Goal: Task Accomplishment & Management: Manage account settings

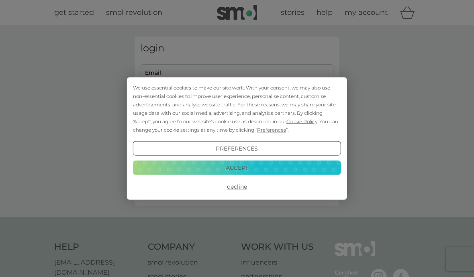
click at [267, 166] on button "Accept" at bounding box center [237, 167] width 208 height 14
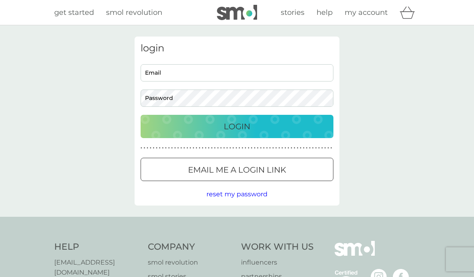
click at [273, 133] on button "Login" at bounding box center [237, 126] width 193 height 23
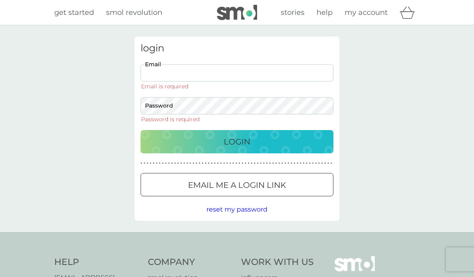
type input "emmylou_halls@yahoo.co.uk"
click at [237, 130] on button "Login" at bounding box center [237, 141] width 193 height 23
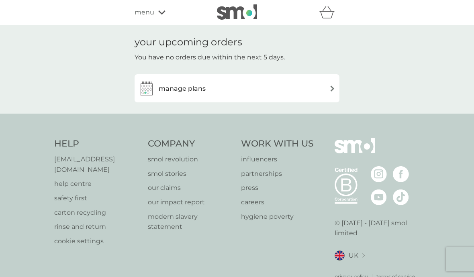
click at [322, 88] on div "manage plans" at bounding box center [237, 88] width 197 height 16
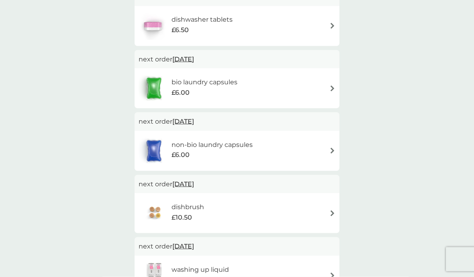
scroll to position [235, 0]
click at [333, 212] on img at bounding box center [333, 213] width 6 height 6
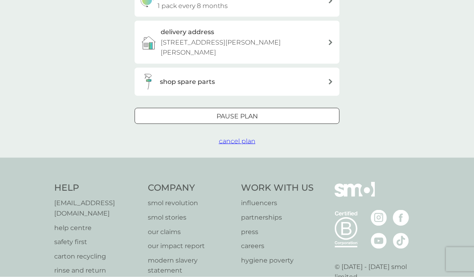
click at [255, 111] on p "Pause plan" at bounding box center [237, 116] width 41 height 10
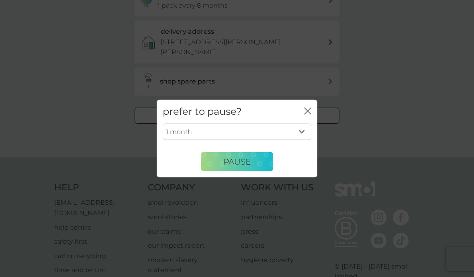
click at [302, 140] on select "1 month 2 months 3 months 4 months 5 months 6 months" at bounding box center [237, 131] width 149 height 17
select select "6"
click at [248, 166] on span "Pause" at bounding box center [237, 162] width 27 height 10
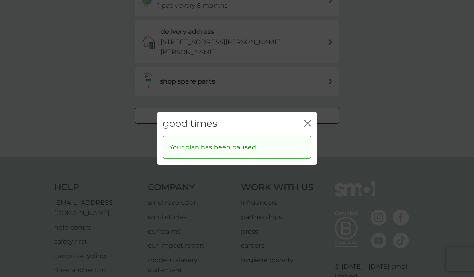
click at [310, 127] on icon "close" at bounding box center [307, 123] width 7 height 7
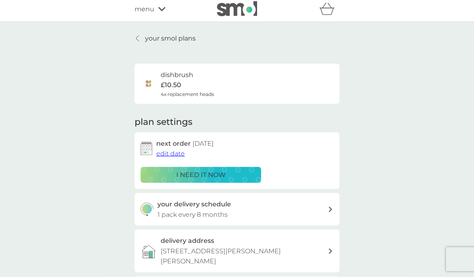
scroll to position [0, 0]
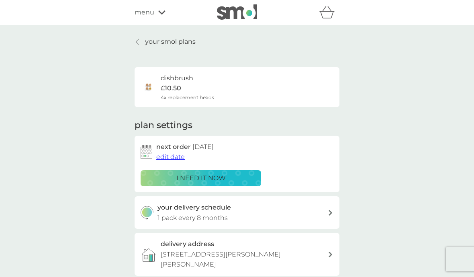
click at [145, 41] on link "your smol plans" at bounding box center [165, 42] width 61 height 10
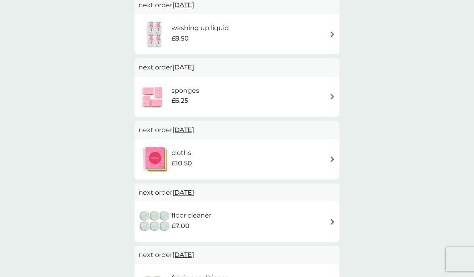
scroll to position [414, 0]
click at [332, 94] on img at bounding box center [333, 97] width 6 height 6
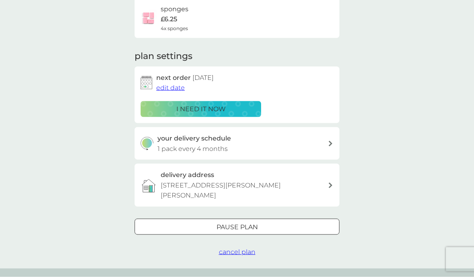
click at [240, 227] on div at bounding box center [237, 227] width 29 height 8
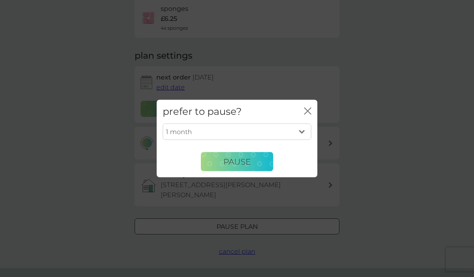
click at [305, 140] on select "1 month 2 months 3 months 4 months 5 months 6 months" at bounding box center [237, 131] width 149 height 17
select select "6"
click at [239, 172] on button "Pause" at bounding box center [237, 161] width 72 height 19
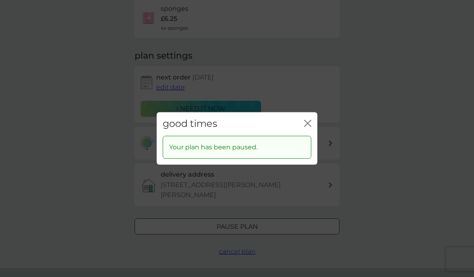
click at [308, 127] on icon "close" at bounding box center [309, 123] width 3 height 6
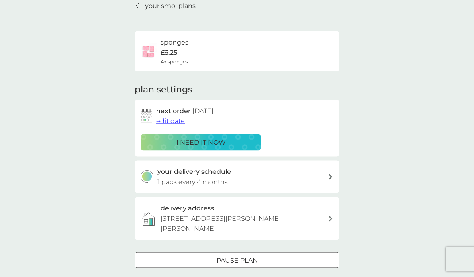
scroll to position [0, 0]
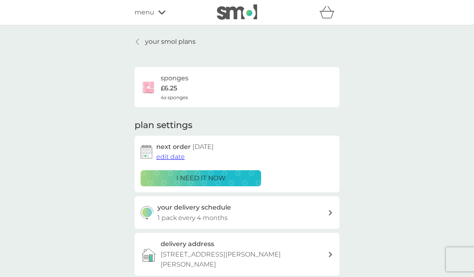
click at [139, 43] on icon at bounding box center [137, 42] width 3 height 6
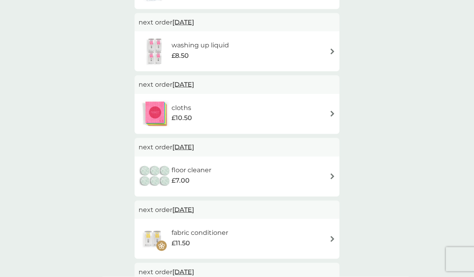
scroll to position [399, 0]
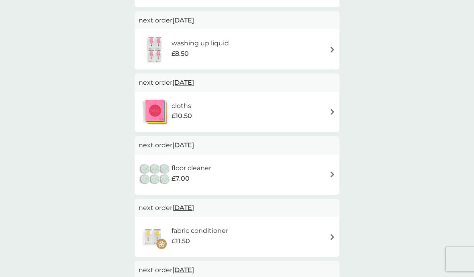
click at [330, 112] on img at bounding box center [333, 112] width 6 height 6
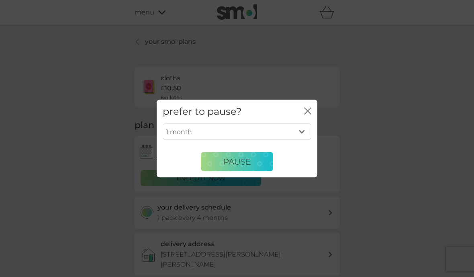
click at [253, 172] on button "Pause" at bounding box center [237, 161] width 72 height 19
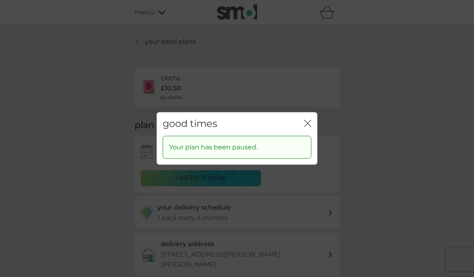
click at [310, 127] on icon "close" at bounding box center [309, 123] width 3 height 6
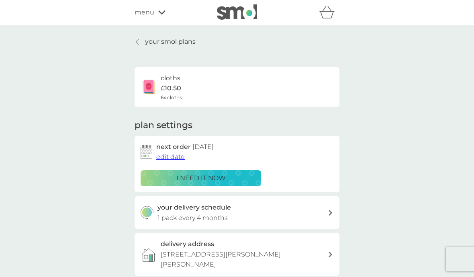
click at [139, 41] on icon at bounding box center [137, 42] width 3 height 6
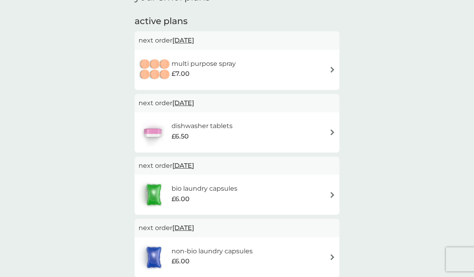
scroll to position [127, 0]
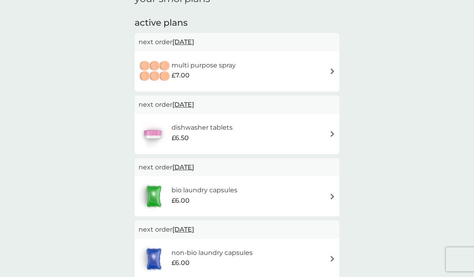
click at [328, 72] on div "multi purpose spray £7.00" at bounding box center [237, 71] width 197 height 28
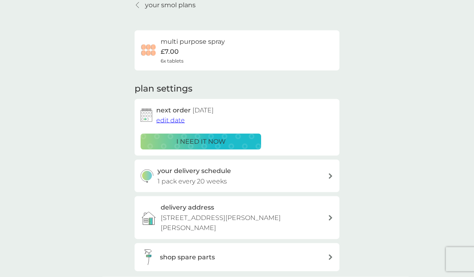
click at [170, 119] on span "edit date" at bounding box center [170, 121] width 29 height 8
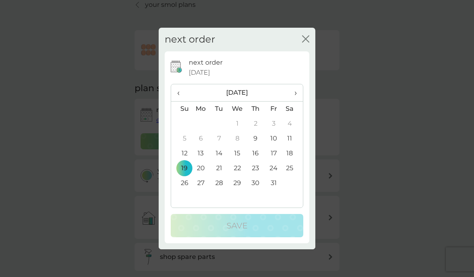
click at [297, 102] on th "›" at bounding box center [293, 92] width 20 height 17
click at [186, 176] on td "16" at bounding box center [181, 168] width 21 height 15
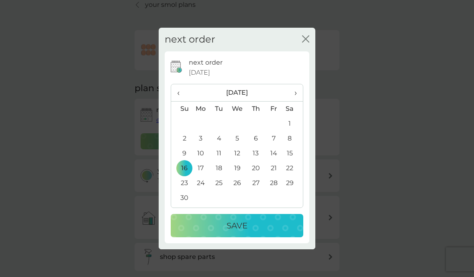
click at [251, 232] on div "Save" at bounding box center [237, 225] width 117 height 13
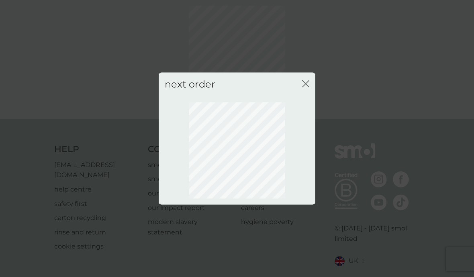
scroll to position [24, 0]
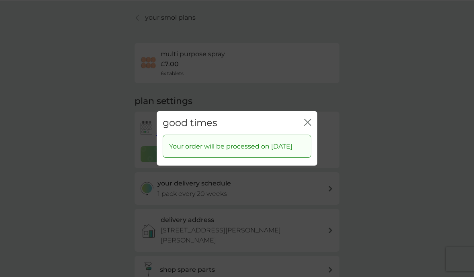
click at [306, 126] on icon "close" at bounding box center [307, 122] width 7 height 7
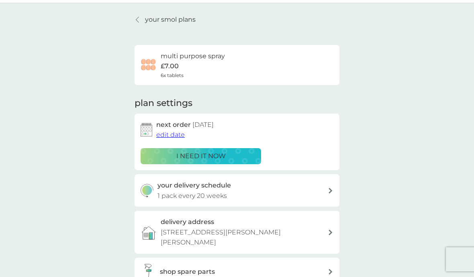
scroll to position [23, 0]
click at [143, 18] on link "your smol plans" at bounding box center [165, 19] width 61 height 10
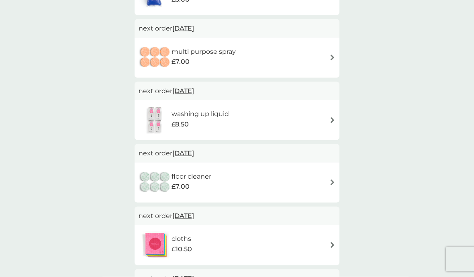
scroll to position [350, 0]
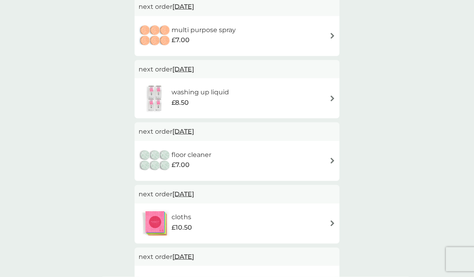
click at [330, 159] on img at bounding box center [333, 161] width 6 height 6
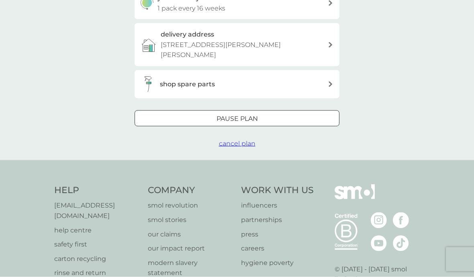
scroll to position [212, 0]
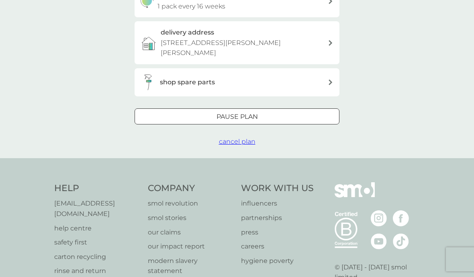
click at [254, 114] on p "Pause plan" at bounding box center [237, 117] width 41 height 10
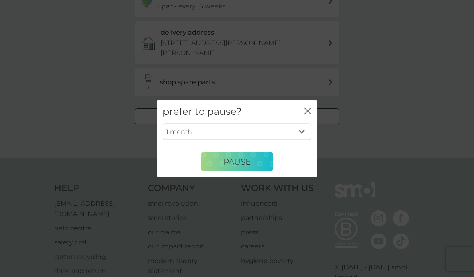
click at [303, 140] on select "1 month 2 months 3 months 4 months 5 months 6 months" at bounding box center [237, 131] width 149 height 17
select select "6"
click at [243, 166] on span "Pause" at bounding box center [237, 162] width 27 height 10
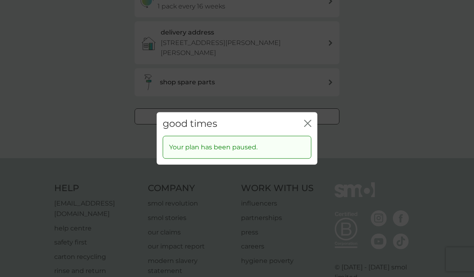
click at [307, 127] on icon "close" at bounding box center [306, 123] width 3 height 6
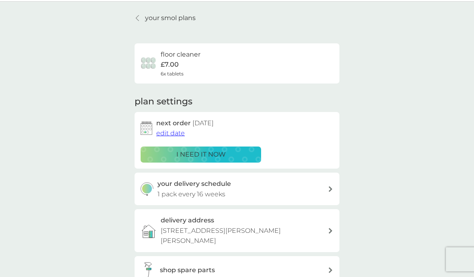
scroll to position [0, 0]
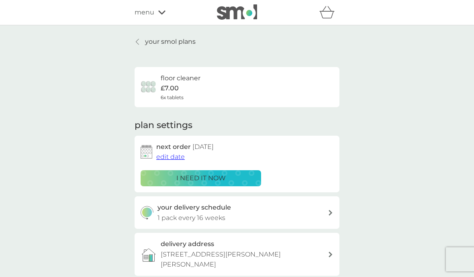
click at [159, 42] on p "your smol plans" at bounding box center [170, 42] width 51 height 10
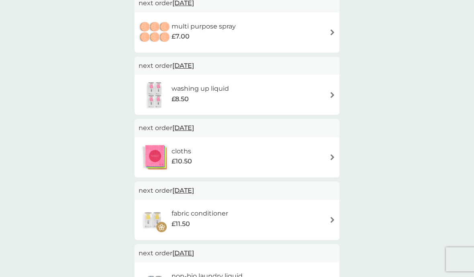
scroll to position [363, 0]
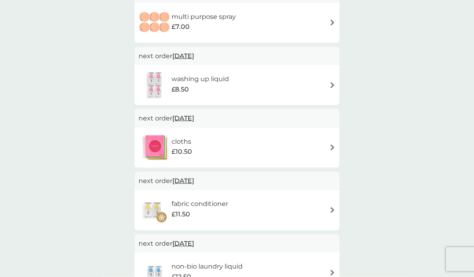
click at [327, 148] on div "cloths £10.50" at bounding box center [237, 148] width 197 height 28
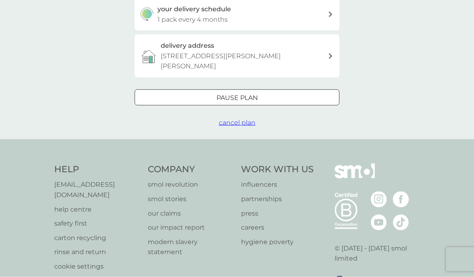
scroll to position [183, 0]
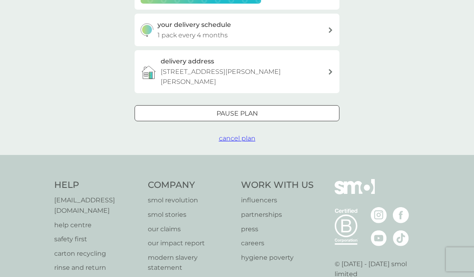
click at [246, 111] on div at bounding box center [237, 113] width 29 height 8
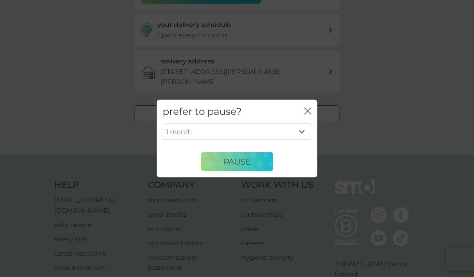
click at [302, 140] on select "1 month 2 months 3 months 4 months 5 months 6 months" at bounding box center [237, 131] width 149 height 17
click at [304, 140] on select "1 month 2 months 3 months 4 months 5 months 6 months" at bounding box center [237, 131] width 149 height 17
select select "6"
click at [250, 166] on span "Pause" at bounding box center [237, 162] width 27 height 10
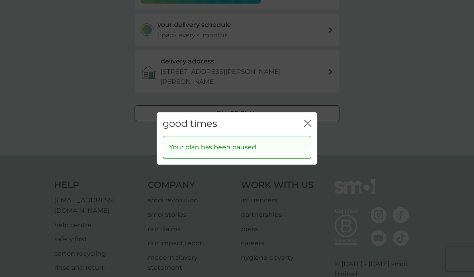
click at [311, 127] on icon "close" at bounding box center [309, 123] width 3 height 6
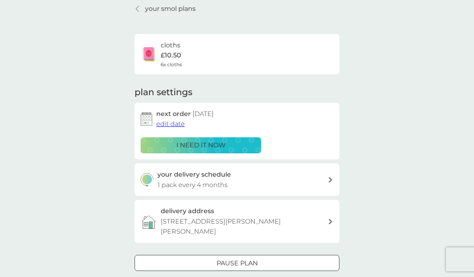
scroll to position [0, 0]
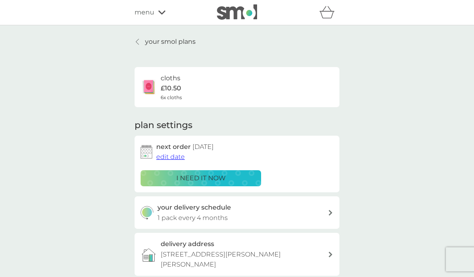
click at [176, 40] on p "your smol plans" at bounding box center [170, 42] width 51 height 10
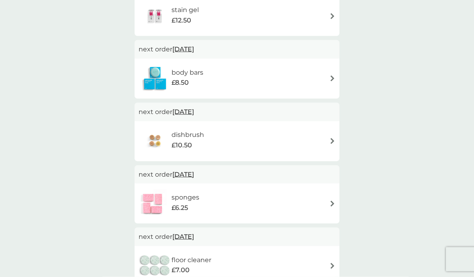
scroll to position [746, 0]
